Goal: Task Accomplishment & Management: Use online tool/utility

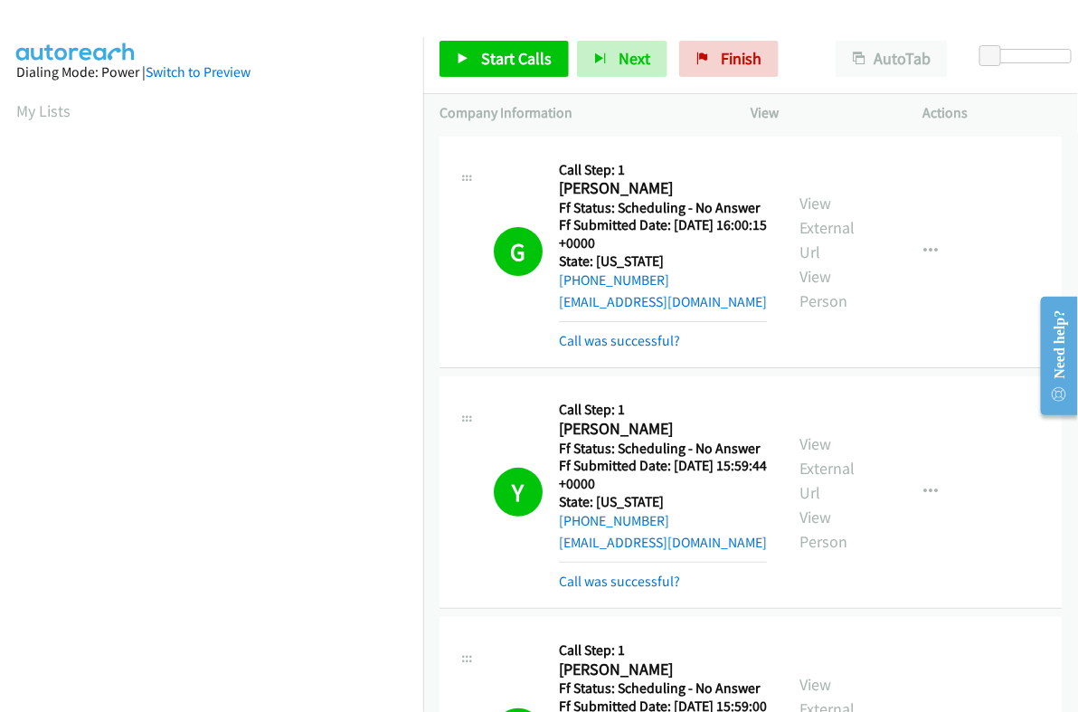
scroll to position [307, 0]
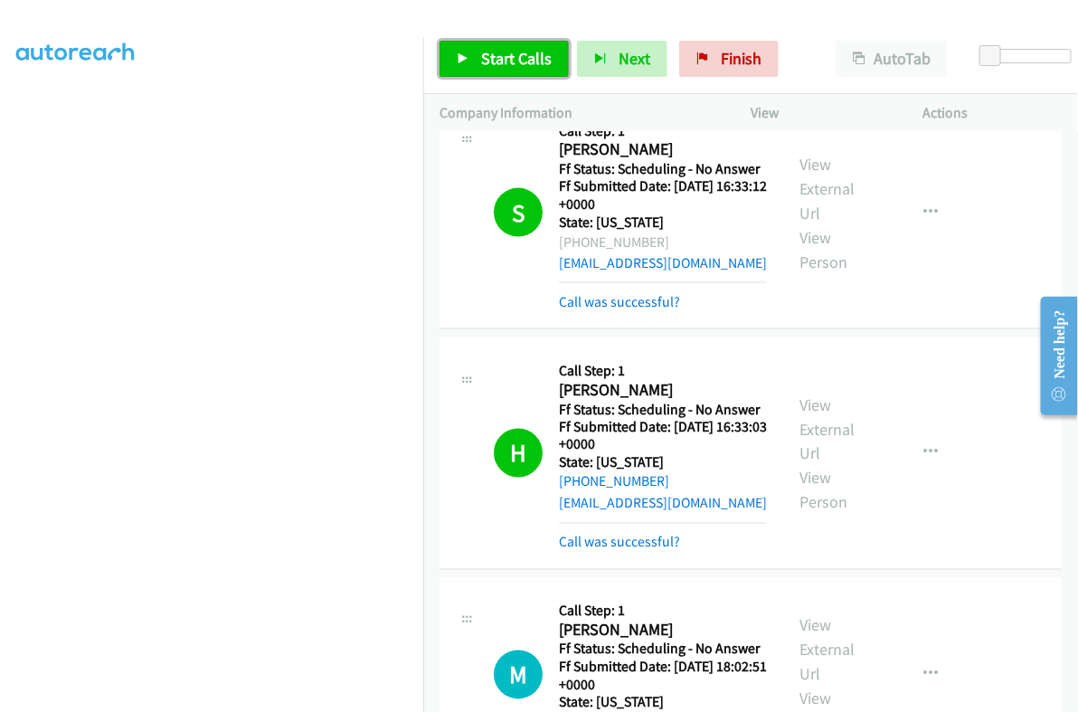
click at [510, 55] on span "Start Calls" at bounding box center [516, 58] width 71 height 21
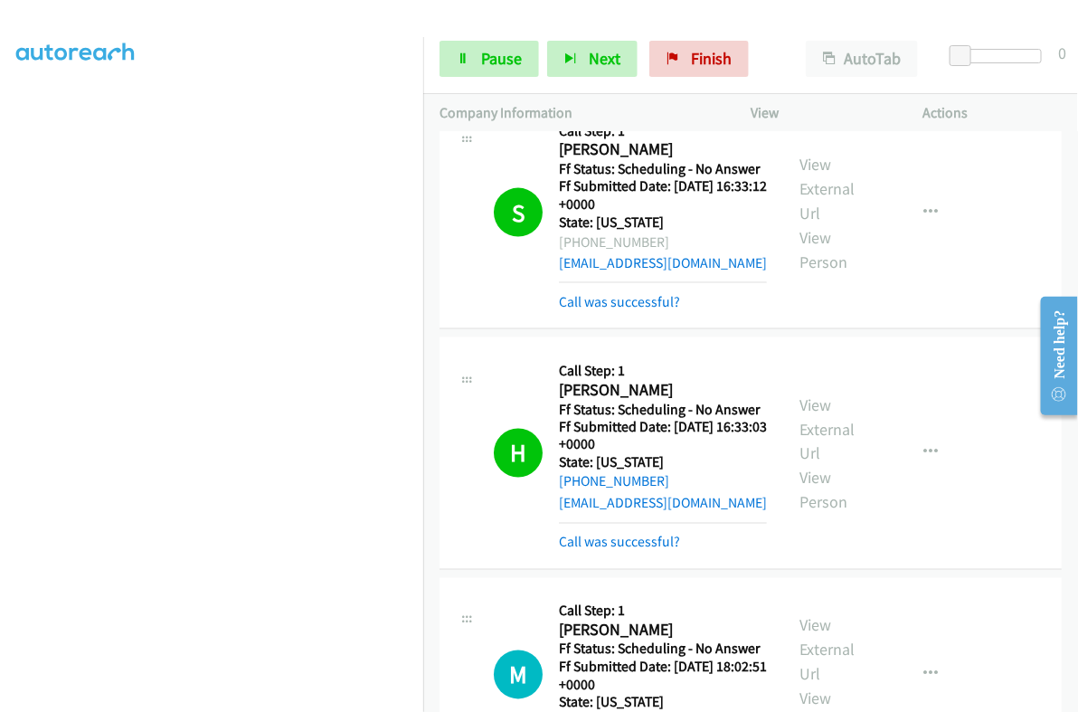
scroll to position [5202, 0]
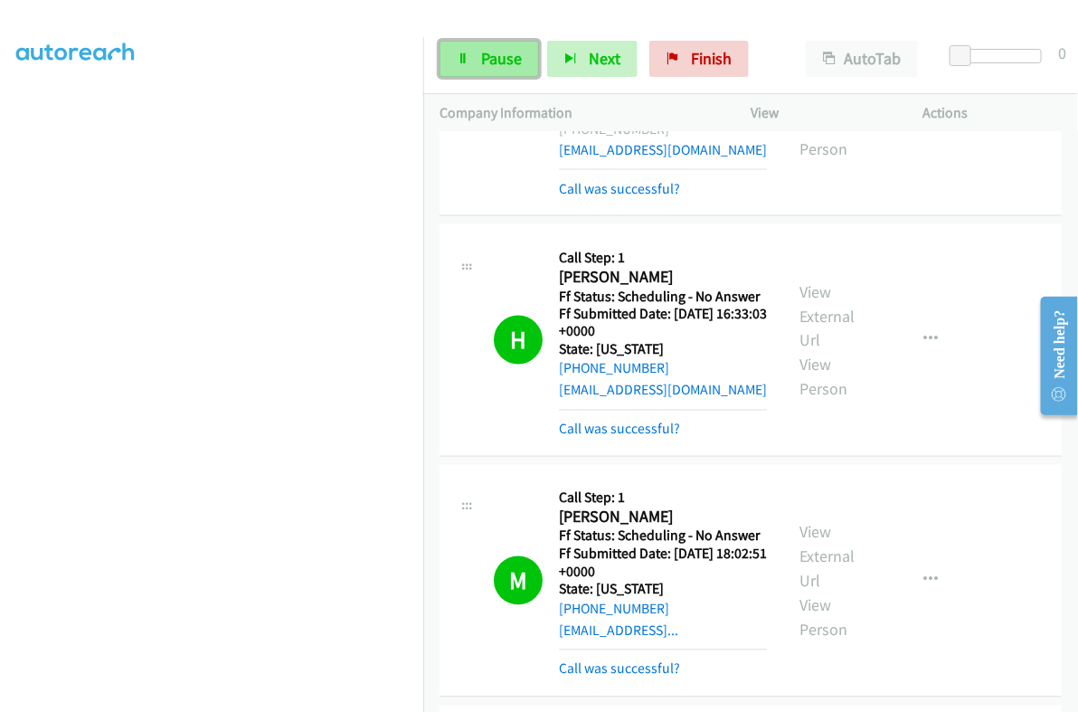
click at [502, 50] on span "Pause" at bounding box center [501, 58] width 41 height 21
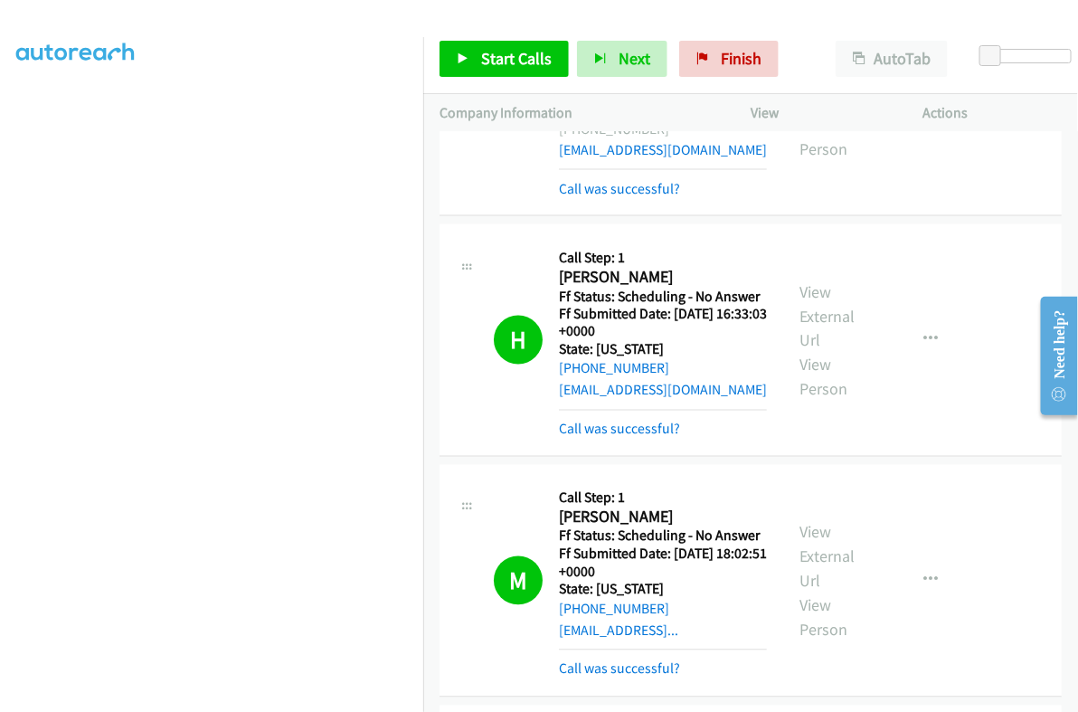
scroll to position [307, 0]
click at [519, 54] on span "Start Calls" at bounding box center [516, 58] width 71 height 21
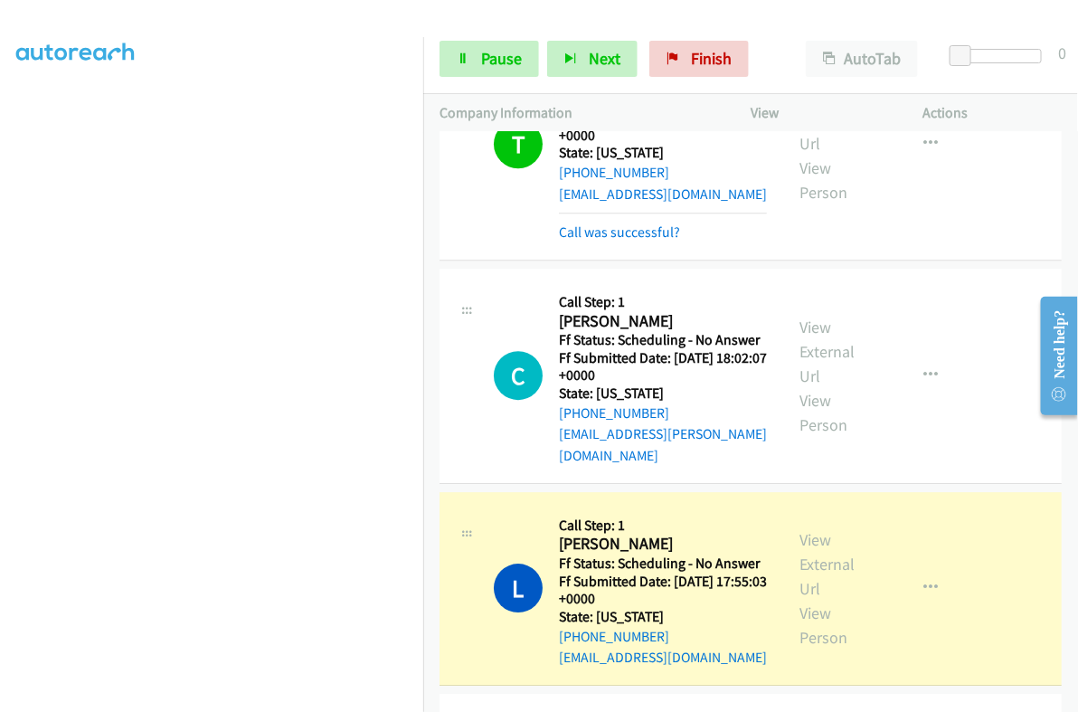
scroll to position [0, 0]
drag, startPoint x: 505, startPoint y: 72, endPoint x: 486, endPoint y: 86, distance: 23.3
click at [505, 72] on link "Pause" at bounding box center [490, 59] width 100 height 36
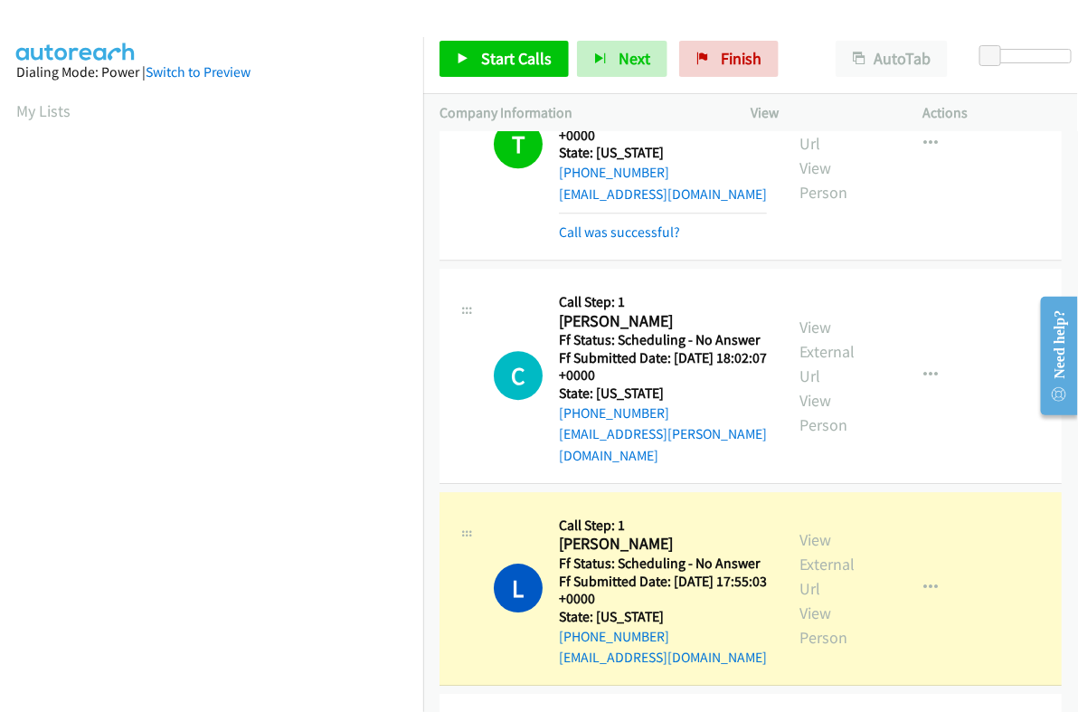
scroll to position [307, 0]
click at [570, 534] on h2 "[PERSON_NAME]" at bounding box center [663, 544] width 208 height 21
copy h2 "Lessly"
click at [818, 529] on link "View External Url" at bounding box center [827, 564] width 55 height 70
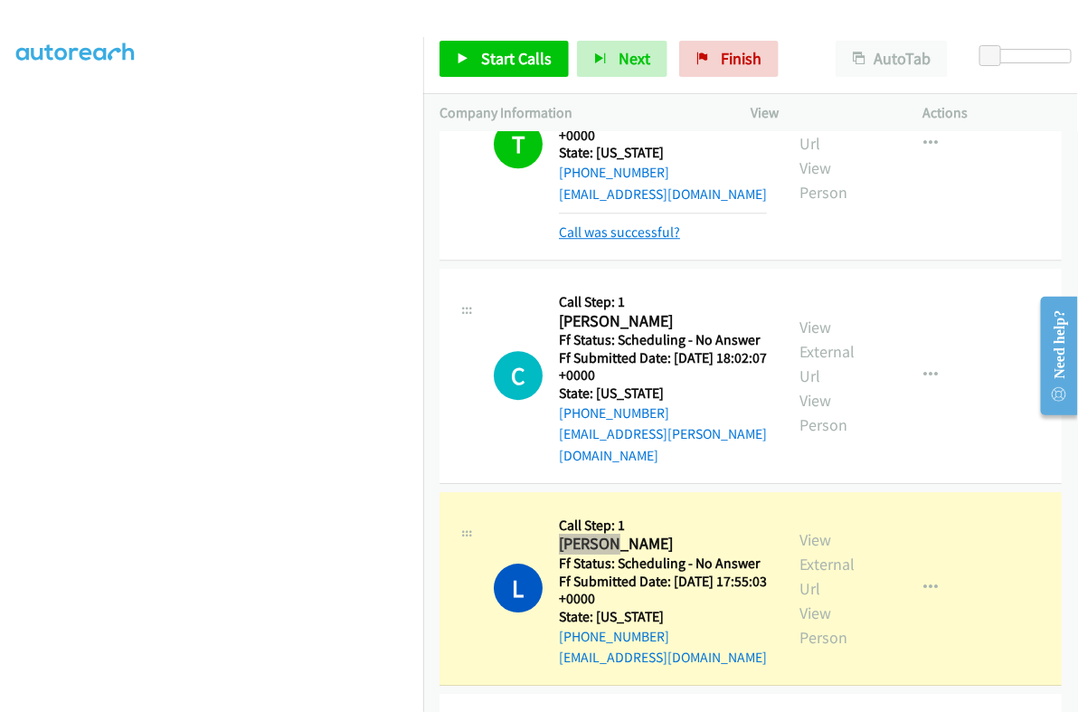
scroll to position [0, 0]
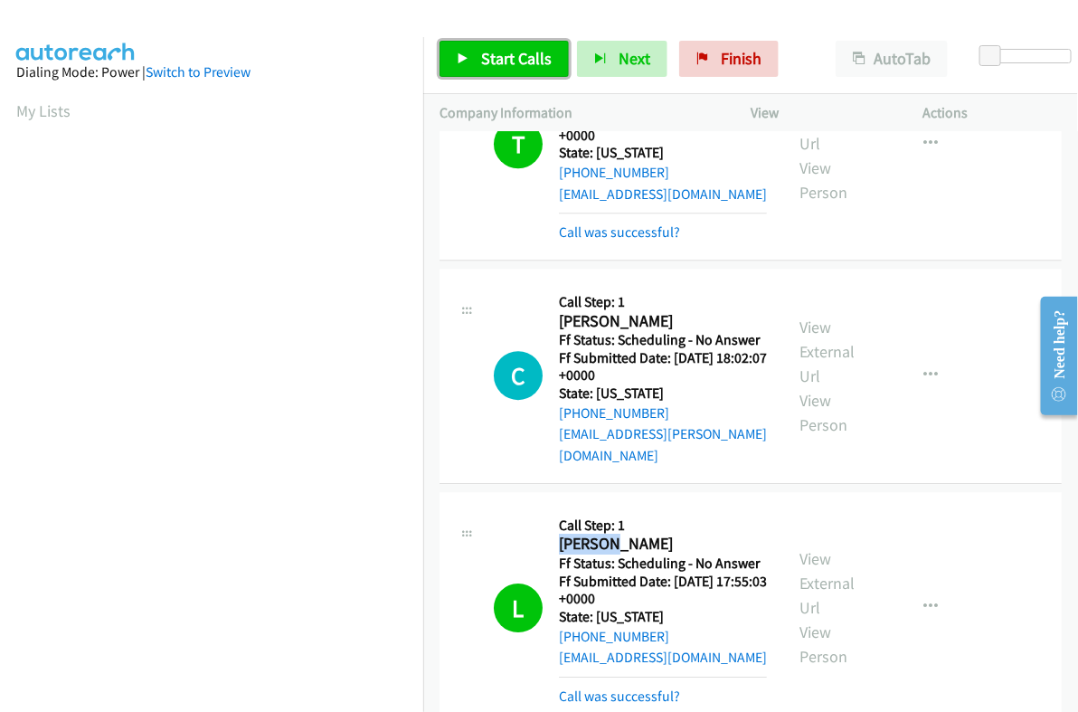
click at [514, 43] on link "Start Calls" at bounding box center [504, 59] width 129 height 36
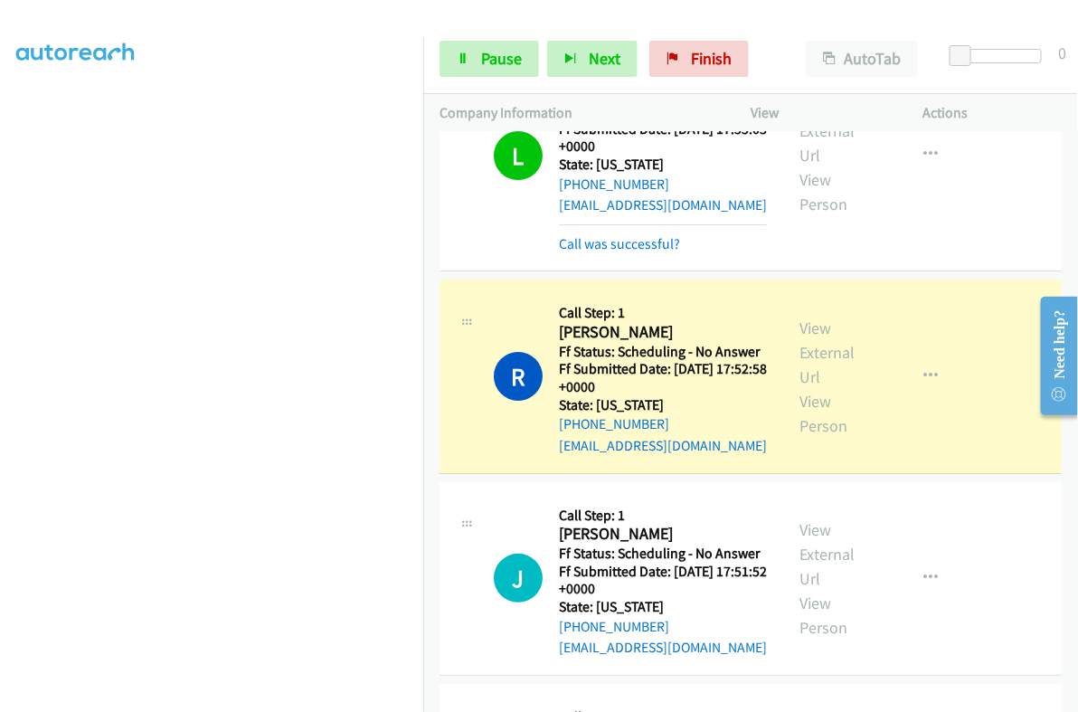
scroll to position [307, 0]
click at [498, 62] on span "Pause" at bounding box center [501, 58] width 41 height 21
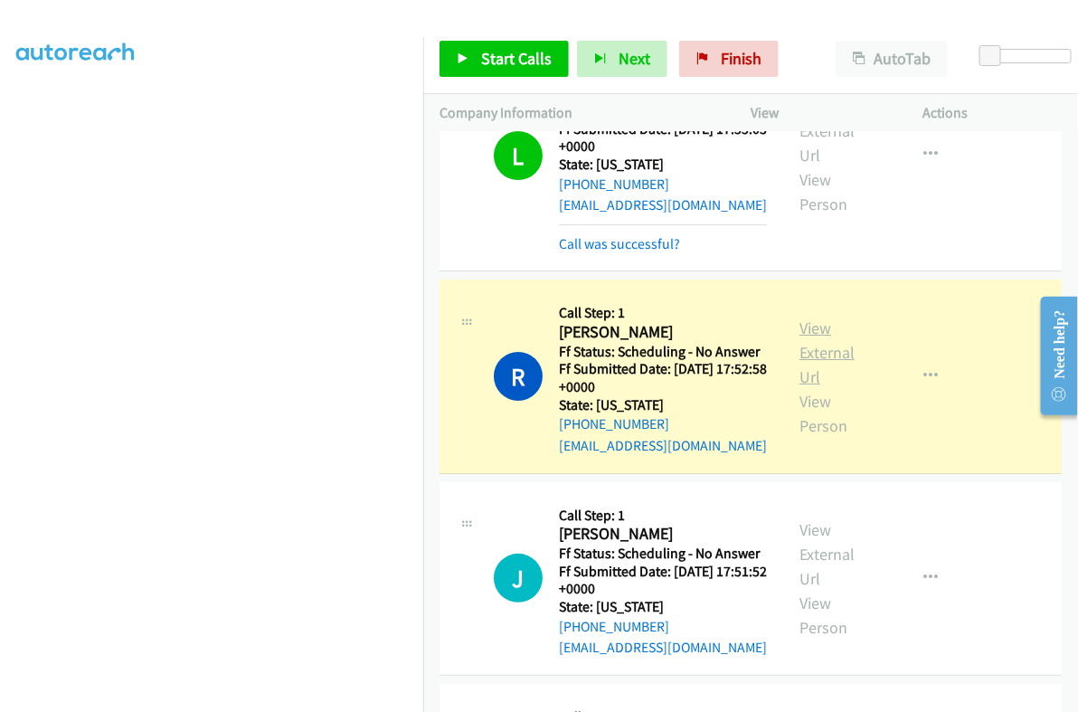
click at [813, 318] on link "View External Url" at bounding box center [827, 353] width 55 height 70
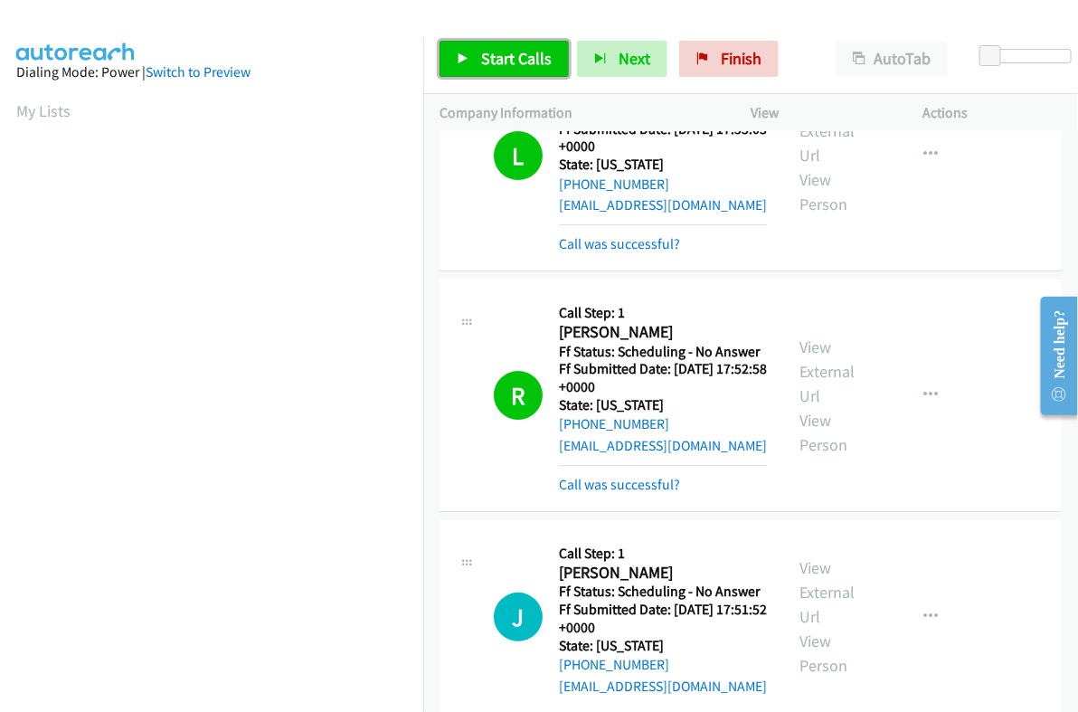
click at [522, 44] on link "Start Calls" at bounding box center [504, 59] width 129 height 36
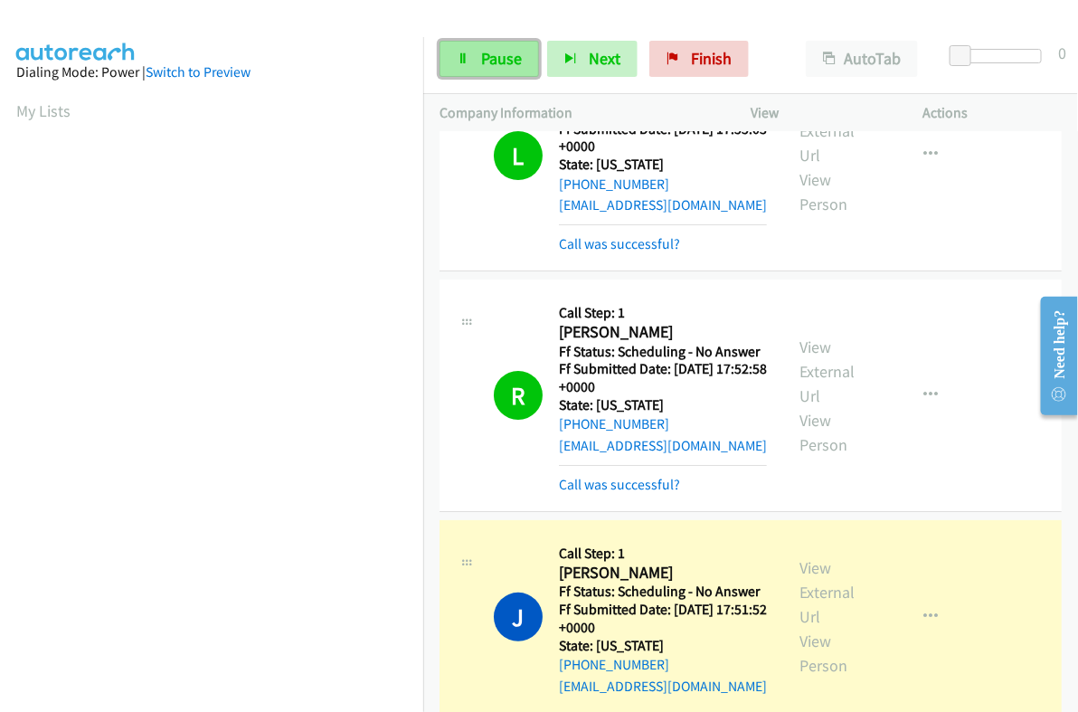
click at [502, 74] on link "Pause" at bounding box center [490, 59] width 100 height 36
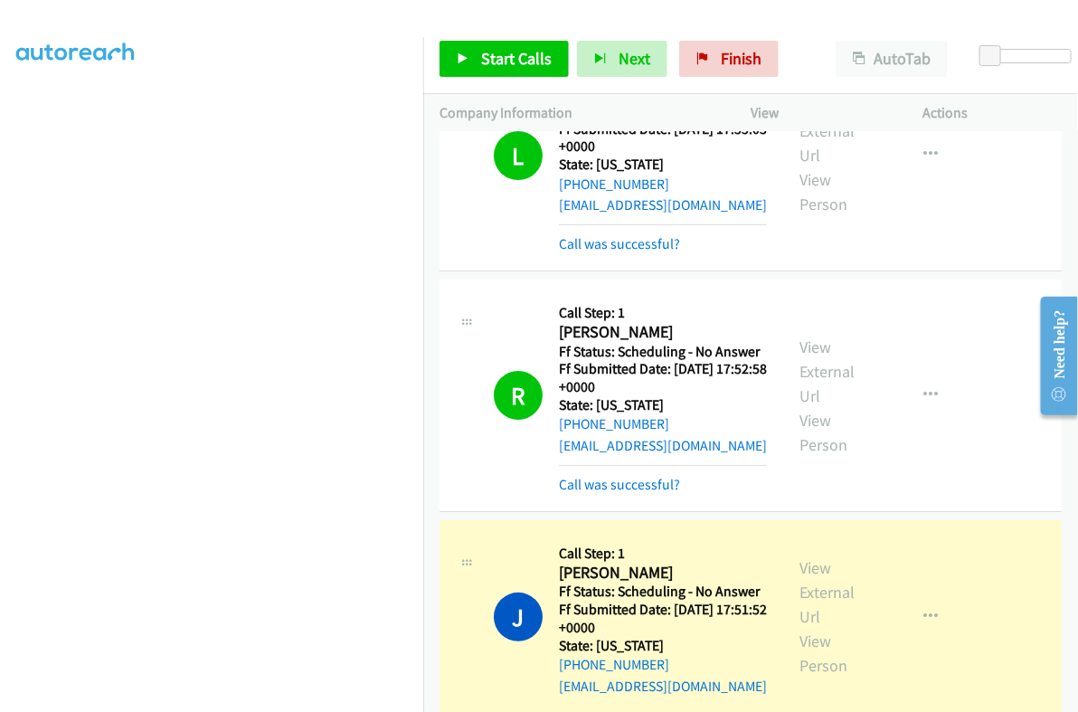
scroll to position [307, 0]
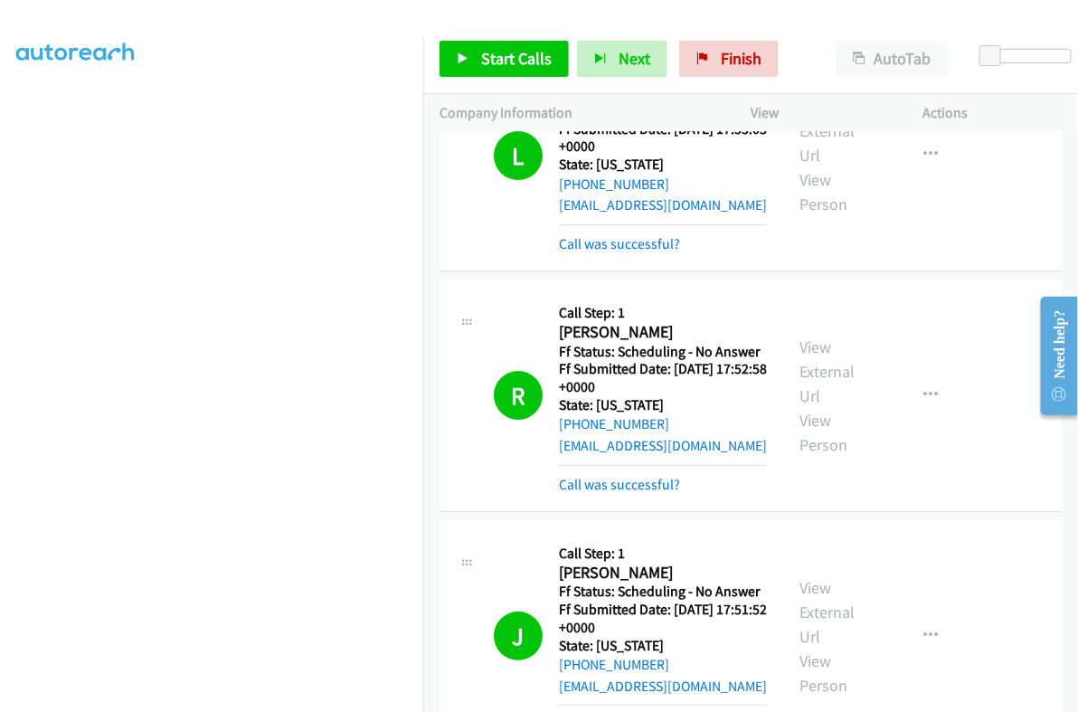
click at [808, 575] on div "View External Url View Person" at bounding box center [837, 636] width 74 height 122
click at [838, 577] on link "View External Url" at bounding box center [827, 612] width 55 height 70
click at [534, 55] on span "Start Calls" at bounding box center [516, 58] width 71 height 21
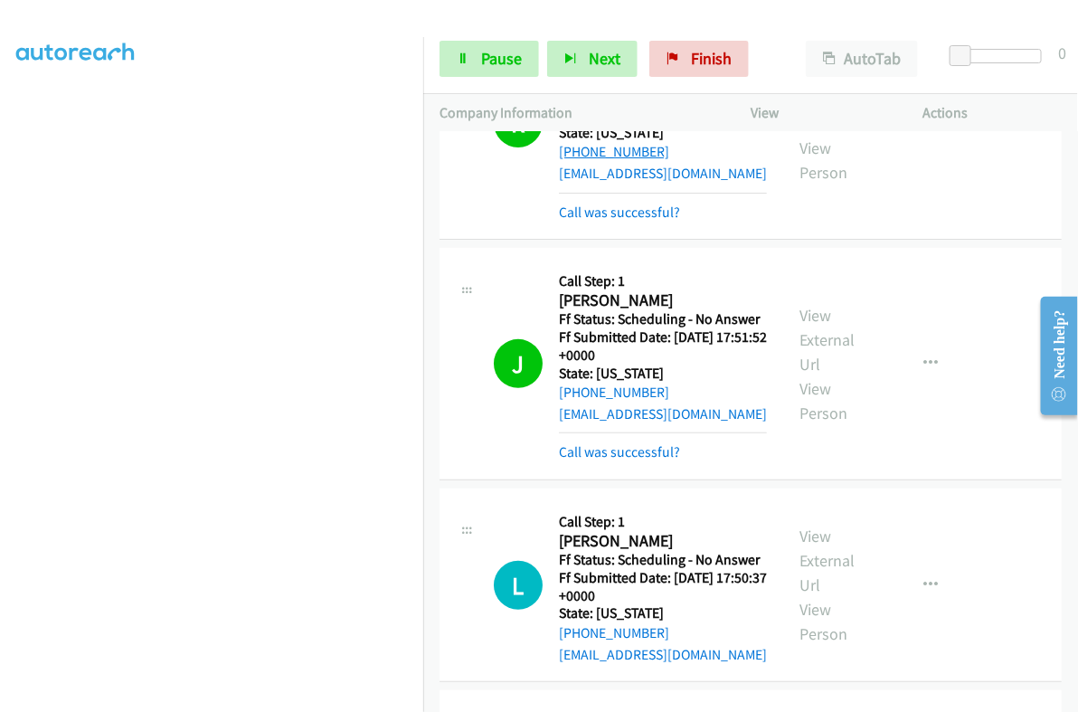
scroll to position [6671, 0]
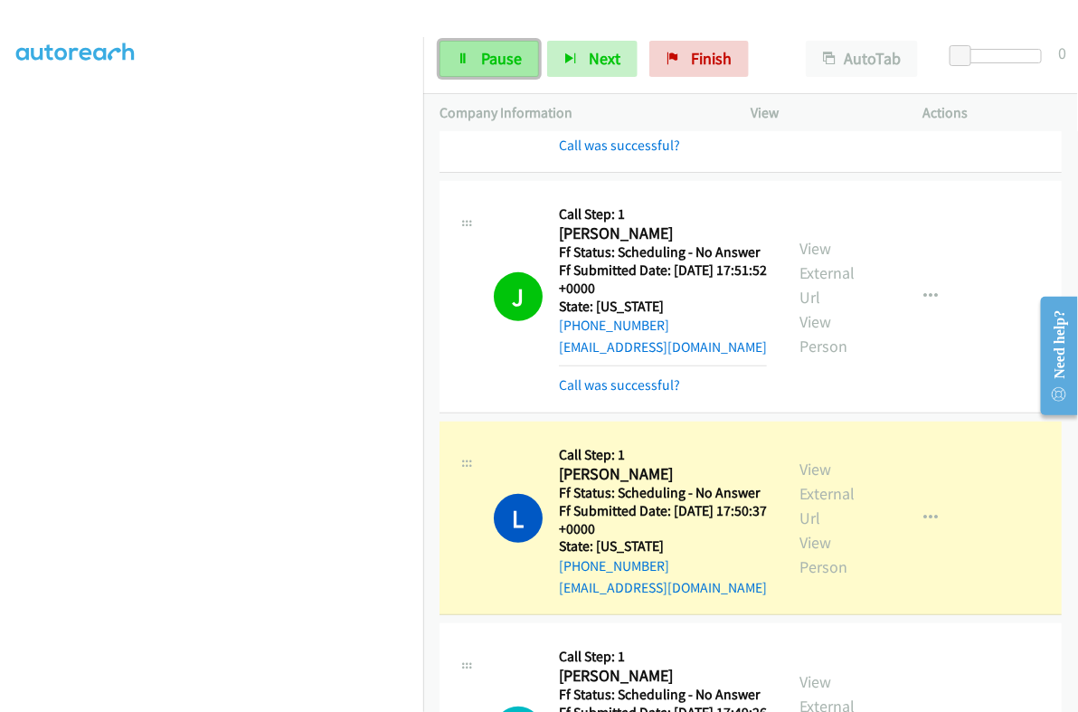
click at [508, 63] on span "Pause" at bounding box center [501, 58] width 41 height 21
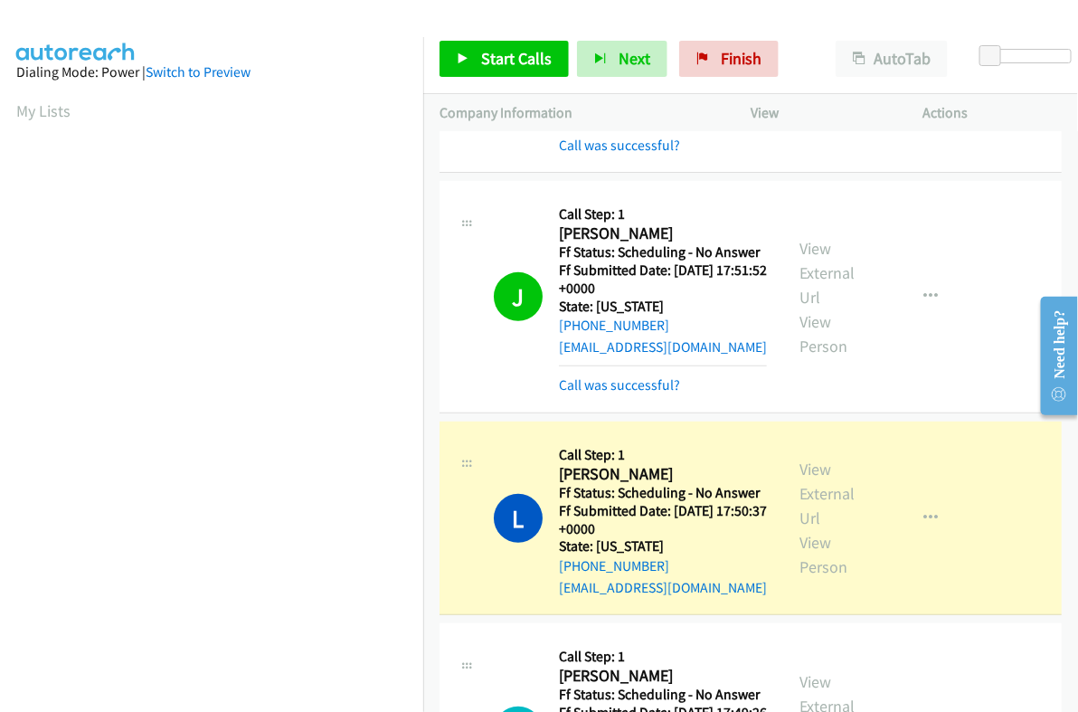
scroll to position [307, 0]
click at [801, 459] on link "View External Url" at bounding box center [827, 494] width 55 height 70
